Goal: Communication & Community: Participate in discussion

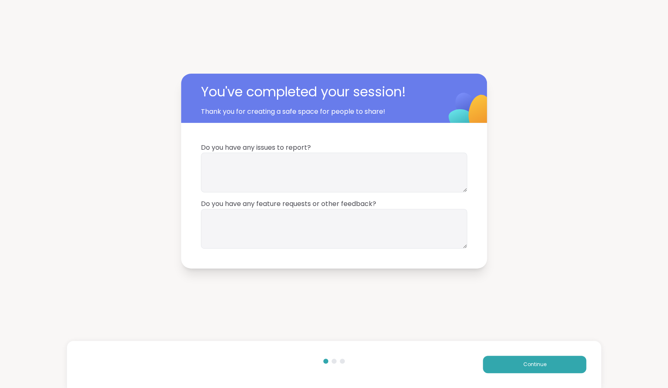
click at [547, 242] on div "You've completed your session! Thank you for creating a safe space for people t…" at bounding box center [334, 171] width 668 height 342
click at [529, 367] on span "Continue" at bounding box center [534, 364] width 23 height 7
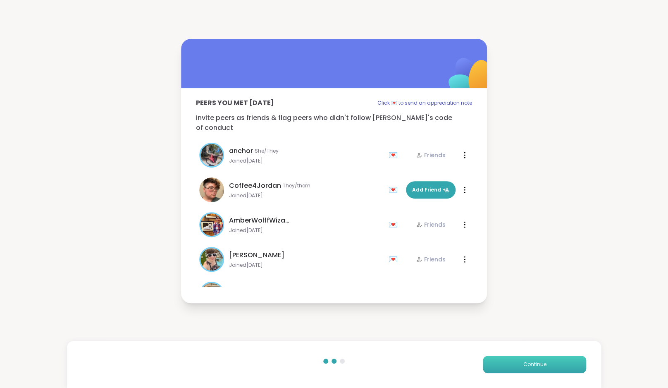
click at [529, 367] on span "Continue" at bounding box center [534, 364] width 23 height 7
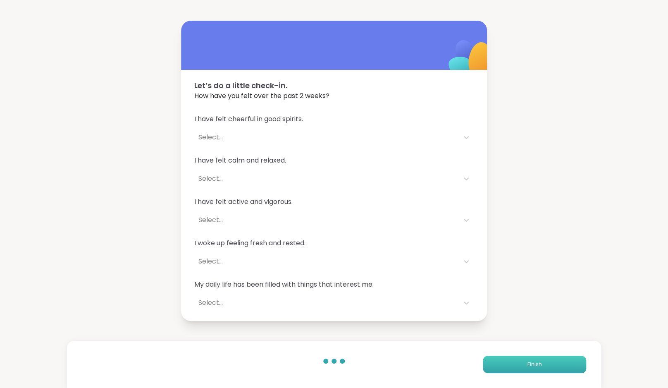
click at [529, 367] on span "Finish" at bounding box center [535, 364] width 14 height 7
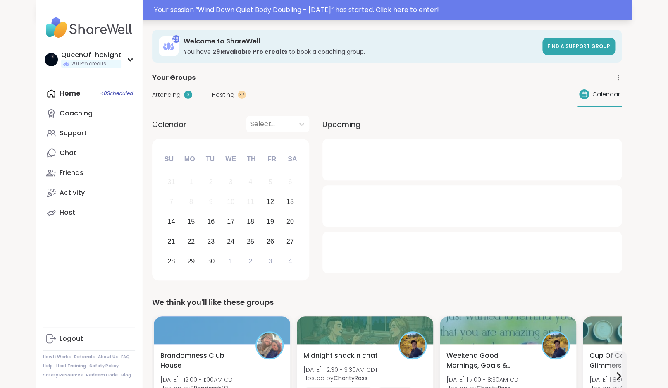
click at [267, 11] on div "Your session “ Wind Down Quiet Body Doubling - [DATE] ” has started. Click here…" at bounding box center [390, 10] width 473 height 10
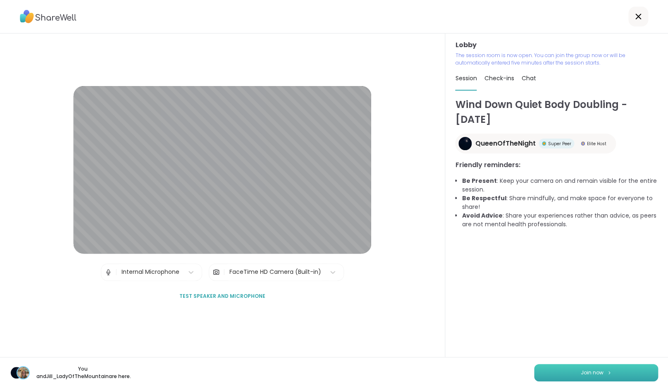
click at [594, 374] on span "Join now" at bounding box center [592, 372] width 23 height 7
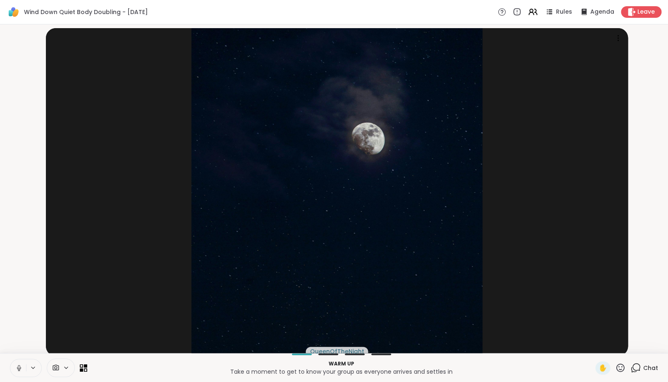
click at [25, 370] on button at bounding box center [18, 367] width 16 height 17
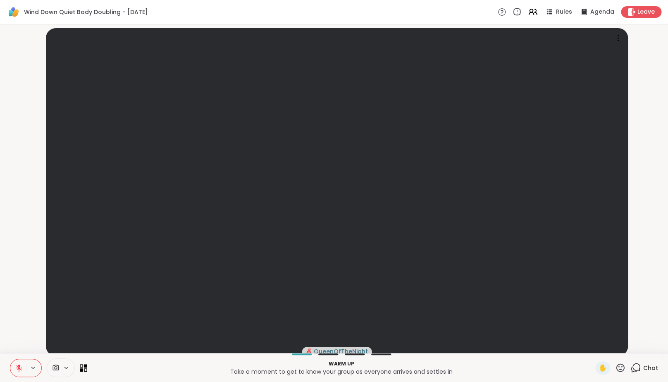
click at [15, 297] on video-player-container "QueenOfTheNight" at bounding box center [334, 189] width 658 height 322
